Goal: Navigation & Orientation: Find specific page/section

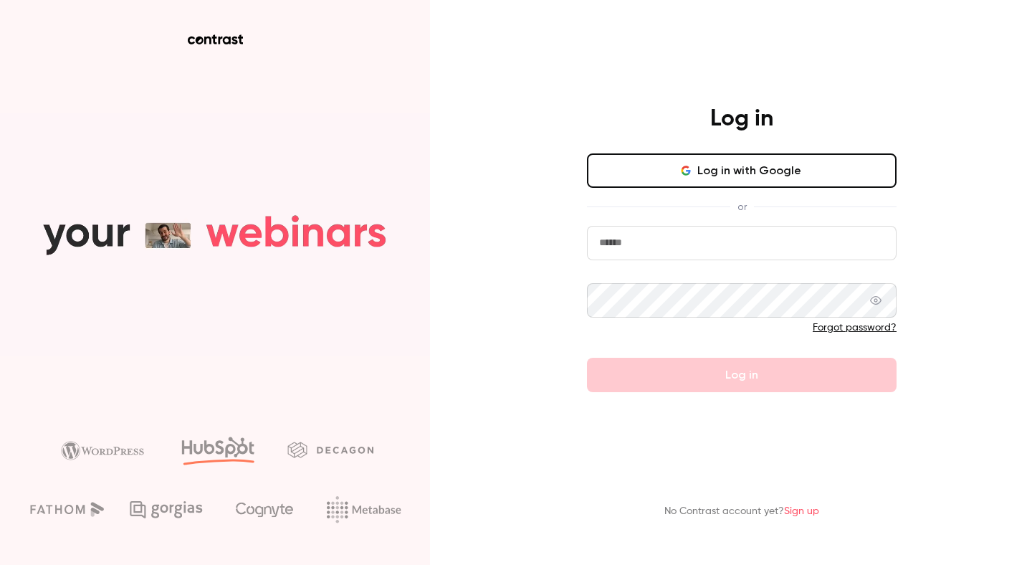
click at [801, 161] on button "Log in with Google" at bounding box center [742, 170] width 310 height 34
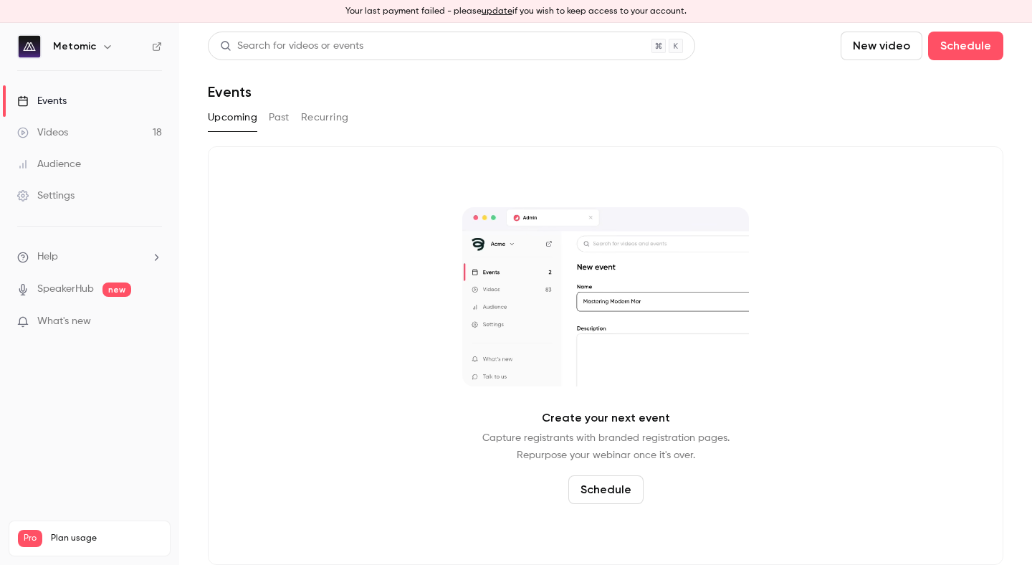
click at [297, 113] on div "Upcoming Past Recurring" at bounding box center [605, 117] width 795 height 23
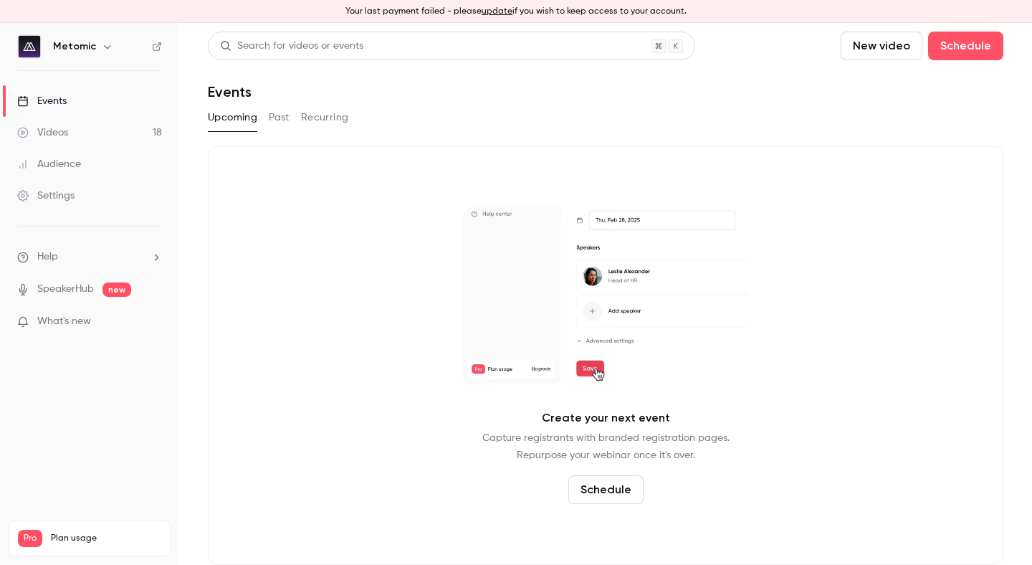
click at [284, 113] on button "Past" at bounding box center [279, 117] width 21 height 23
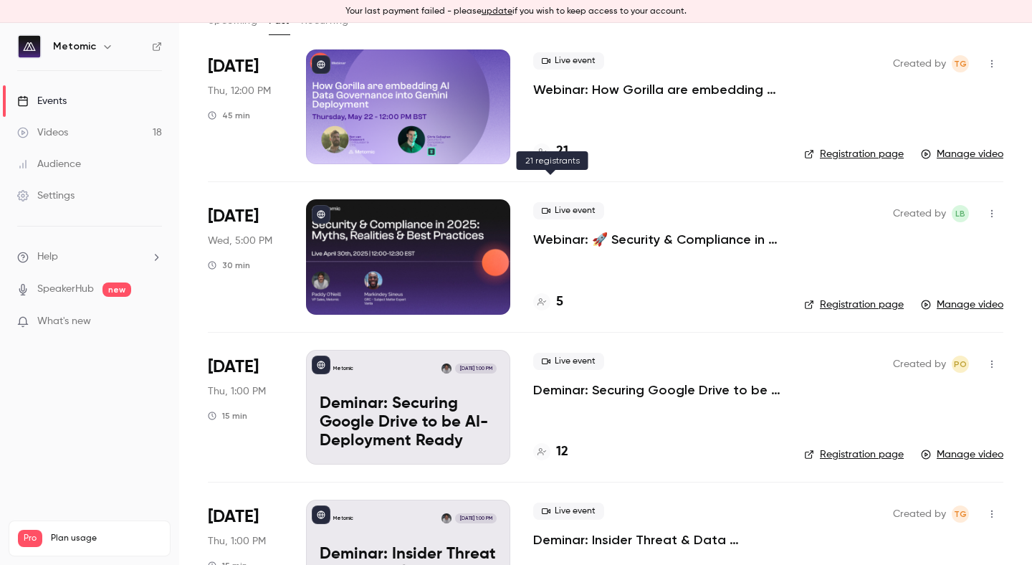
scroll to position [49, 0]
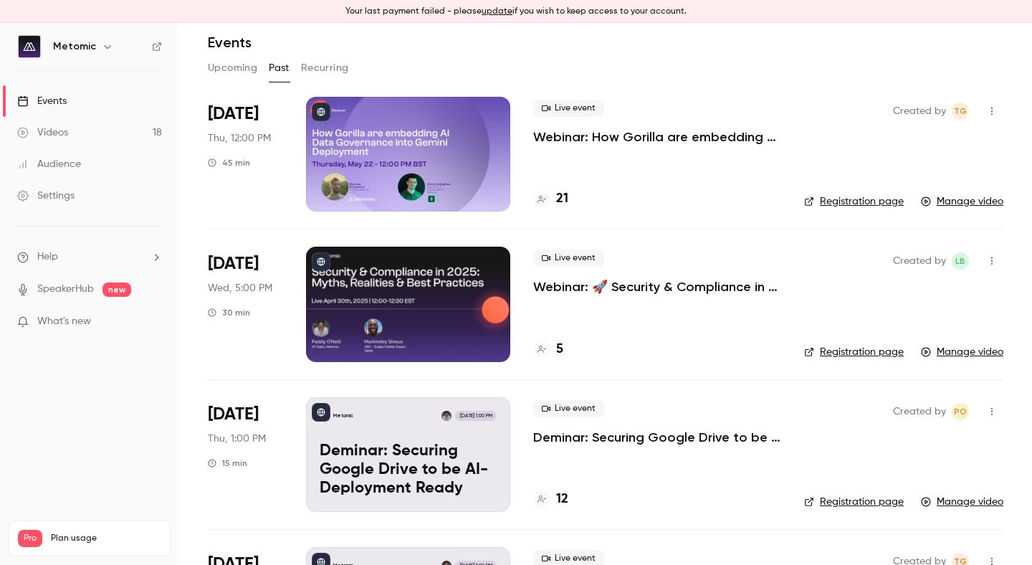
click at [102, 49] on icon "button" at bounding box center [107, 46] width 11 height 11
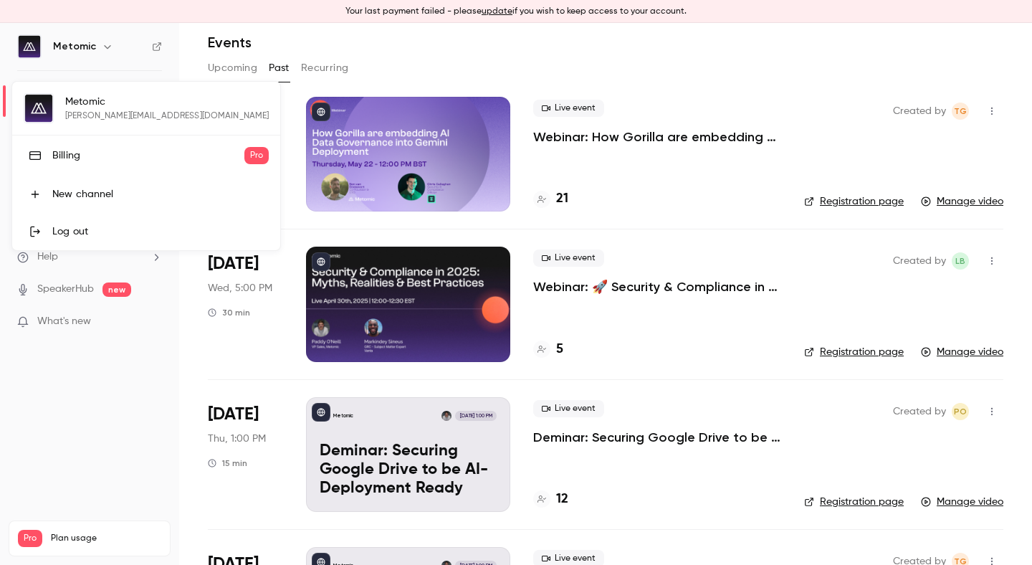
click at [155, 47] on div at bounding box center [516, 282] width 1032 height 565
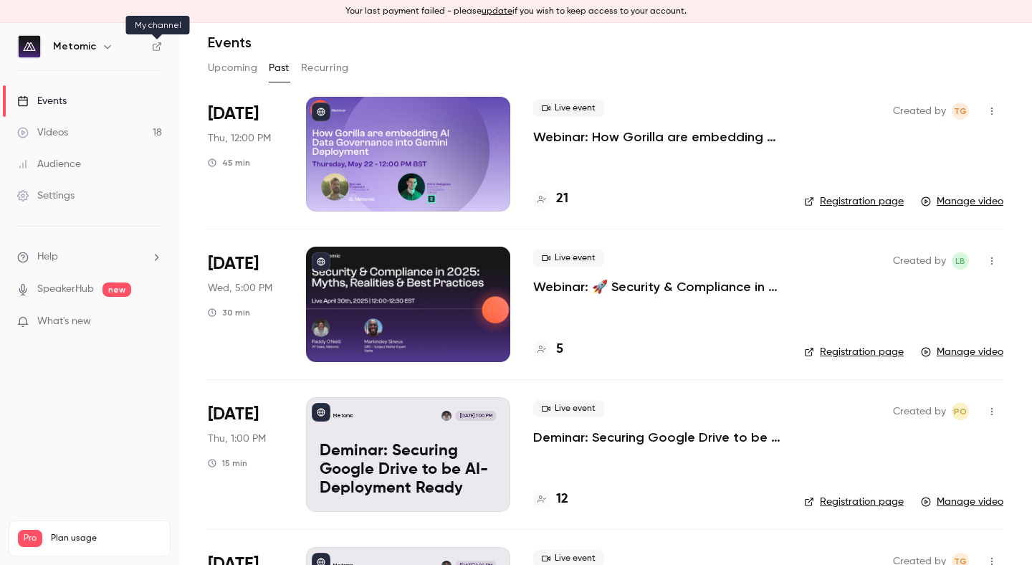
click at [156, 47] on icon at bounding box center [157, 47] width 10 height 10
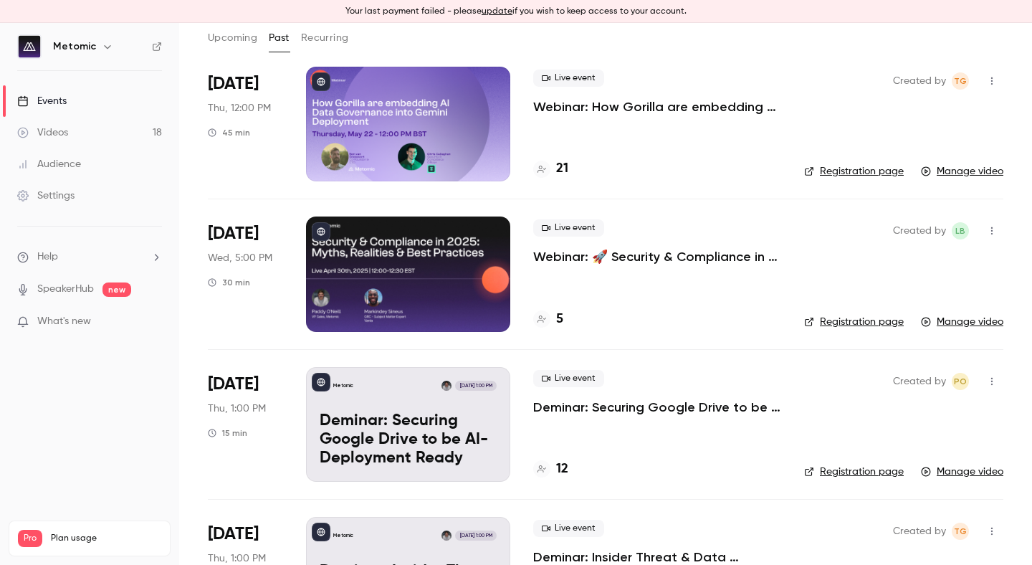
scroll to position [0, 0]
